Goal: Task Accomplishment & Management: Manage account settings

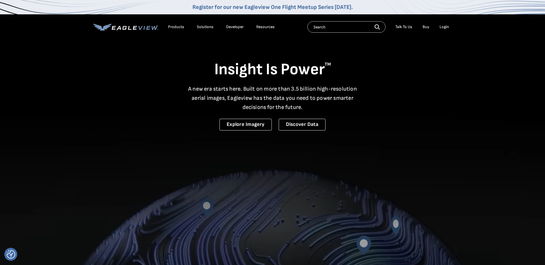
click at [445, 26] on div "Login" at bounding box center [444, 26] width 9 height 5
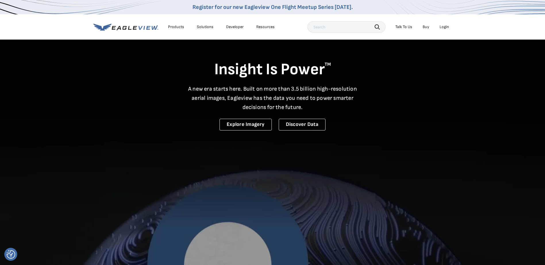
click at [444, 27] on div "Login" at bounding box center [444, 26] width 9 height 5
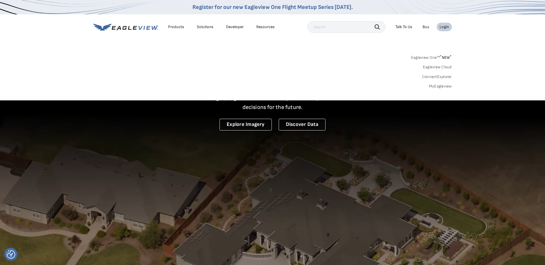
click at [443, 85] on link "MyEagleview" at bounding box center [440, 86] width 23 height 5
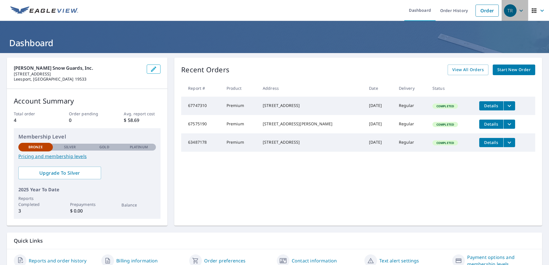
click at [508, 13] on div "TR" at bounding box center [510, 10] width 13 height 13
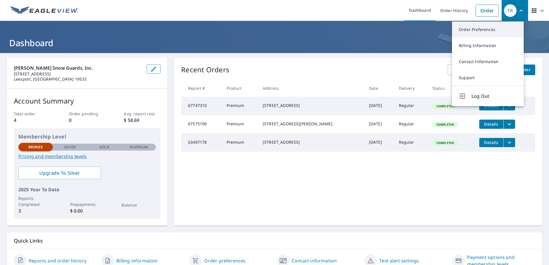
click at [483, 30] on link "Order Preferences" at bounding box center [488, 30] width 72 height 16
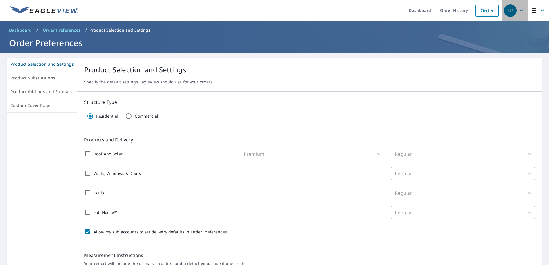
click at [518, 13] on icon "button" at bounding box center [521, 10] width 7 height 7
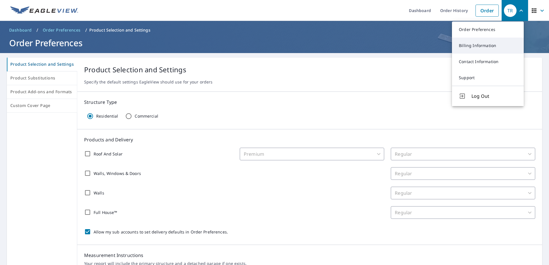
click at [487, 44] on link "Billing Information" at bounding box center [488, 46] width 72 height 16
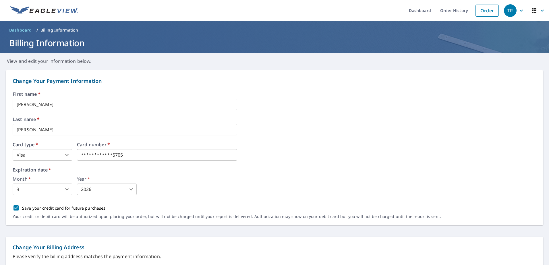
click at [506, 14] on div "TR" at bounding box center [510, 10] width 13 height 13
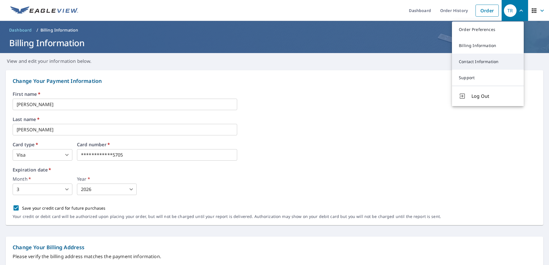
click at [472, 61] on link "Contact Information" at bounding box center [488, 62] width 72 height 16
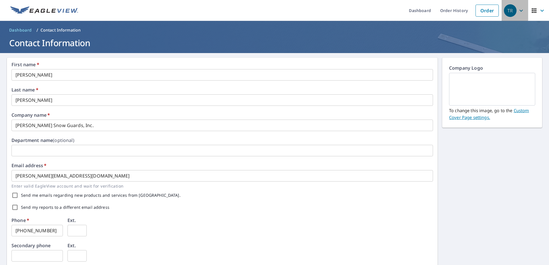
click at [506, 13] on div "TR" at bounding box center [510, 10] width 13 height 13
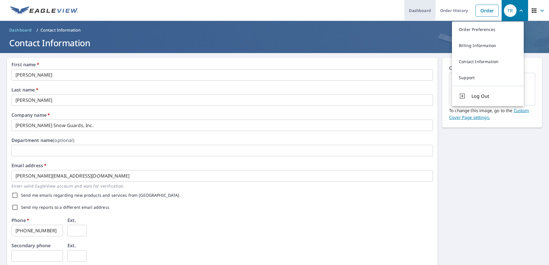
click at [419, 11] on link "Dashboard" at bounding box center [419, 10] width 31 height 21
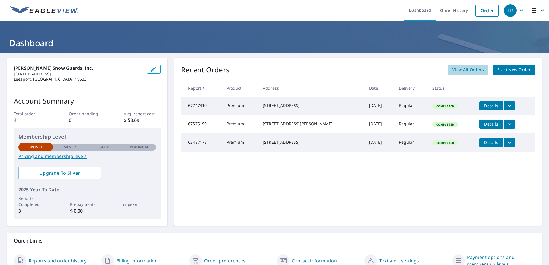
click at [461, 71] on span "View All Orders" at bounding box center [468, 69] width 32 height 7
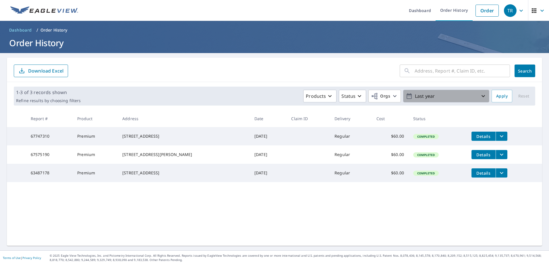
click at [446, 97] on p "Last year" at bounding box center [446, 96] width 67 height 10
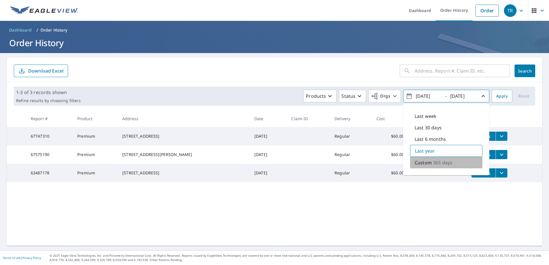
click at [421, 163] on p "Custom" at bounding box center [423, 162] width 17 height 7
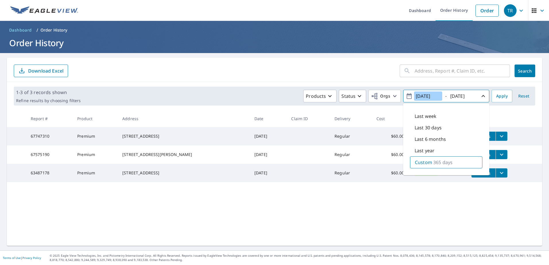
drag, startPoint x: 436, startPoint y: 97, endPoint x: 407, endPoint y: 99, distance: 28.8
click at [407, 99] on span "[DATE] - [DATE]" at bounding box center [446, 96] width 81 height 10
type input "[DATE]"
click at [502, 95] on span "Apply" at bounding box center [501, 96] width 11 height 7
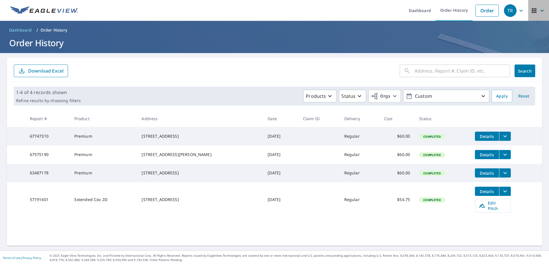
click at [531, 11] on icon "button" at bounding box center [534, 10] width 7 height 7
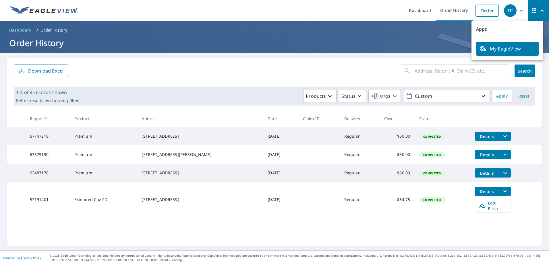
click at [531, 11] on icon "button" at bounding box center [534, 10] width 7 height 7
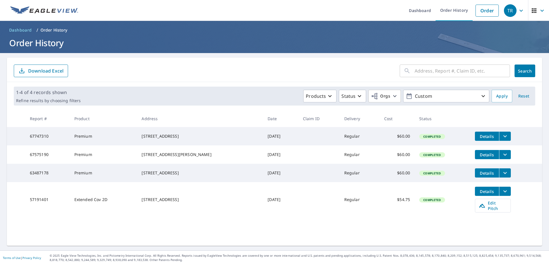
click at [509, 12] on div "TR" at bounding box center [510, 10] width 13 height 13
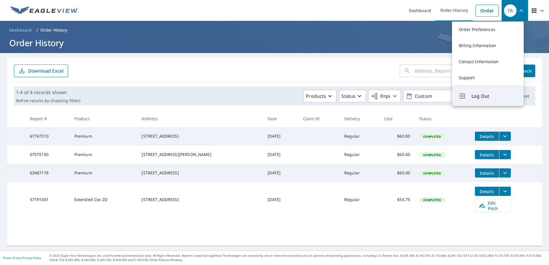
click at [482, 97] on span "Log Out" at bounding box center [494, 96] width 45 height 7
